Goal: Navigation & Orientation: Find specific page/section

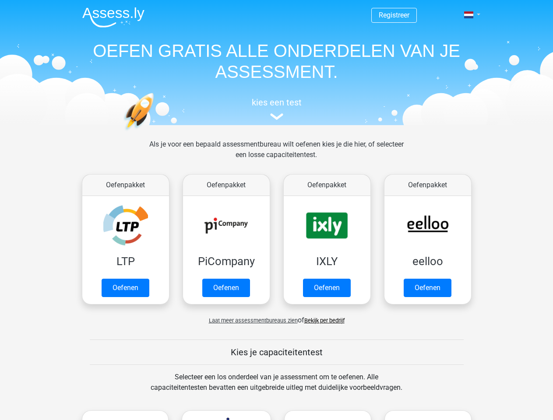
click at [469, 15] on span at bounding box center [468, 14] width 9 height 7
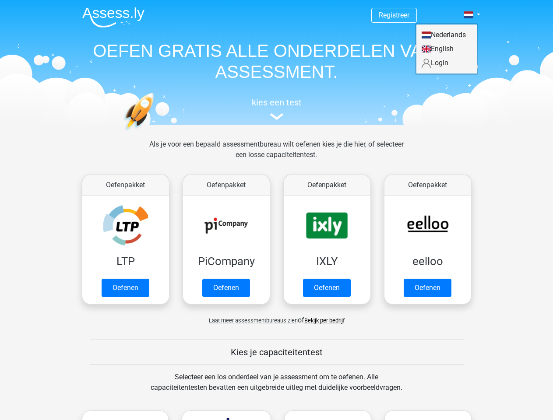
click at [251, 320] on span "Laat meer assessmentbureaus zien" at bounding box center [253, 320] width 89 height 7
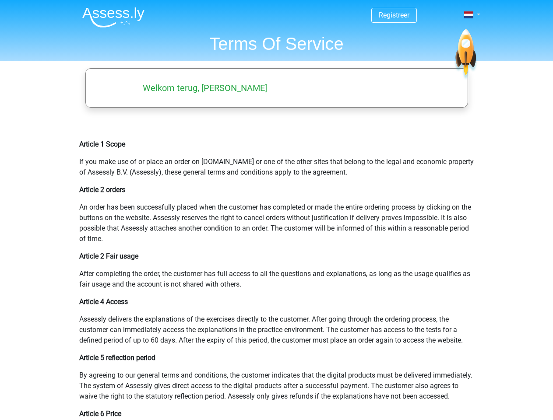
click at [469, 15] on span at bounding box center [468, 14] width 9 height 7
